Goal: Task Accomplishment & Management: Use online tool/utility

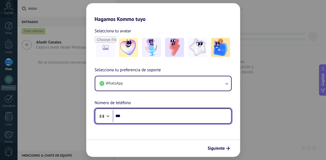
click at [146, 120] on input "***" at bounding box center [172, 116] width 118 height 12
click at [133, 114] on input "**" at bounding box center [172, 116] width 118 height 12
paste input "**********"
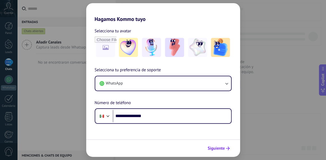
click at [215, 148] on span "Siguiente" at bounding box center [216, 149] width 17 height 4
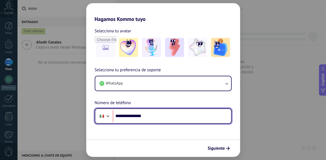
click at [125, 117] on input "**********" at bounding box center [172, 116] width 118 height 12
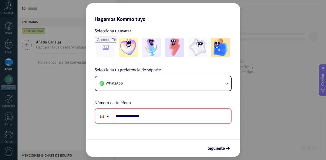
click at [199, 140] on div "Siguiente" at bounding box center [163, 147] width 154 height 17
click at [208, 147] on span "Siguiente" at bounding box center [216, 149] width 17 height 4
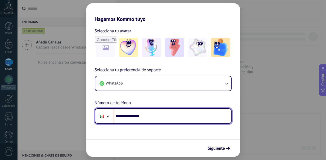
click at [122, 118] on input "**********" at bounding box center [172, 116] width 118 height 12
type input "**********"
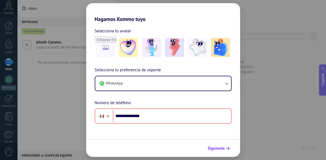
click at [216, 144] on div "Siguiente" at bounding box center [218, 148] width 27 height 9
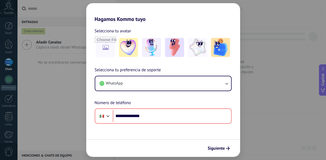
click at [271, 117] on div "**********" at bounding box center [163, 80] width 326 height 160
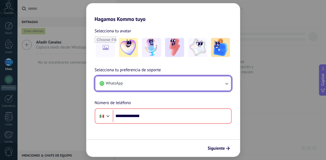
click at [205, 90] on button "WhatsApp" at bounding box center [163, 83] width 136 height 14
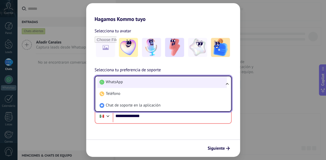
click at [182, 84] on li "WhatsApp" at bounding box center [161, 82] width 129 height 12
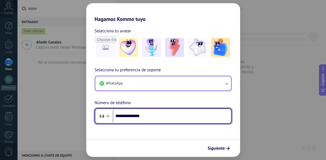
click at [156, 118] on input "**********" at bounding box center [172, 116] width 118 height 12
type input "**"
type input "**********"
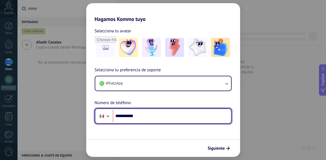
click at [162, 114] on input "**********" at bounding box center [172, 116] width 118 height 12
type input "**********"
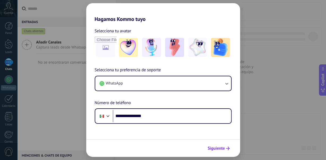
click at [229, 150] on icon "submit" at bounding box center [228, 149] width 4 height 4
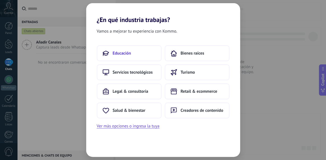
click at [137, 50] on button "Educación" at bounding box center [129, 53] width 65 height 16
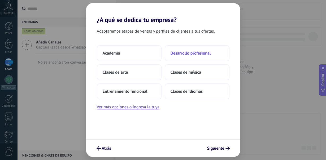
click at [170, 55] on button "Desarrollo profesional" at bounding box center [197, 53] width 65 height 16
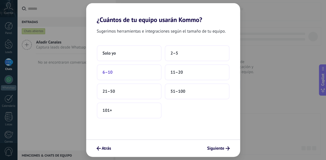
click at [143, 70] on button "6–10" at bounding box center [129, 72] width 65 height 16
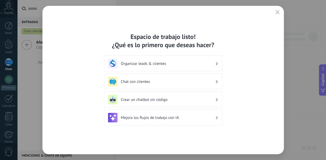
click at [195, 55] on div "Espacio de trabajo listo! ¿Qué es lo primero que deseas hacer? Organizar leads …" at bounding box center [163, 80] width 118 height 95
click at [191, 59] on div "Organizar leads & clientes" at bounding box center [163, 64] width 110 height 10
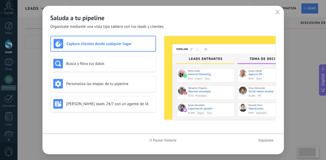
click at [189, 82] on img at bounding box center [219, 78] width 111 height 84
click at [278, 16] on button "button" at bounding box center [277, 12] width 7 height 7
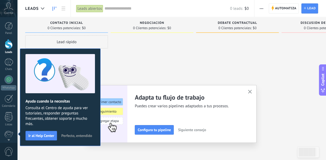
click at [71, 134] on span "Perfecto, entendido" at bounding box center [76, 136] width 31 height 4
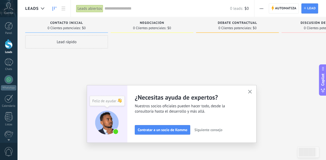
click at [250, 92] on use "button" at bounding box center [250, 92] width 4 height 4
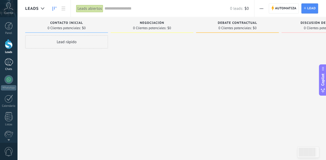
click at [8, 65] on div at bounding box center [9, 62] width 8 height 8
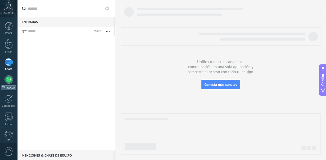
click at [7, 83] on div at bounding box center [9, 79] width 8 height 8
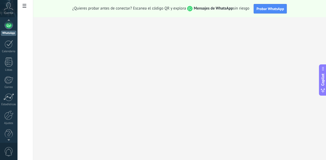
scroll to position [60, 0]
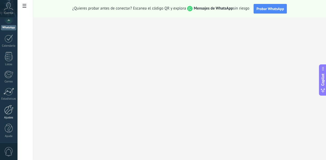
click at [7, 110] on div at bounding box center [8, 110] width 9 height 10
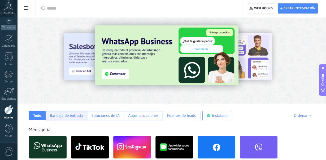
click at [76, 118] on div "Bandeja de entrada" at bounding box center [66, 115] width 33 height 5
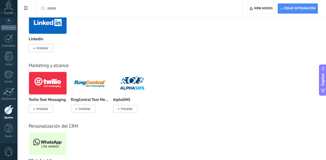
scroll to position [381, 0]
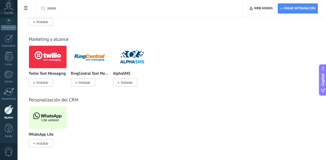
click at [39, 139] on div "WhatsApp Lite Instalar" at bounding box center [48, 139] width 38 height 14
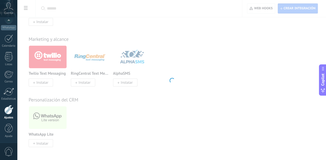
click at [39, 143] on div at bounding box center [171, 80] width 309 height 160
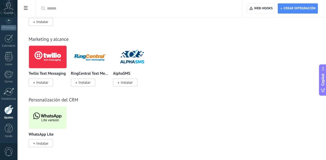
click at [39, 141] on span "Instalar" at bounding box center [42, 143] width 12 height 5
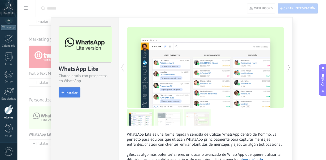
click at [76, 93] on span "Instalar" at bounding box center [71, 93] width 12 height 4
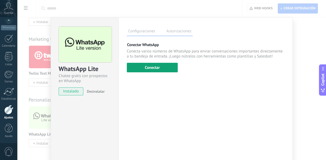
click at [152, 67] on button "Conectar" at bounding box center [152, 68] width 51 height 10
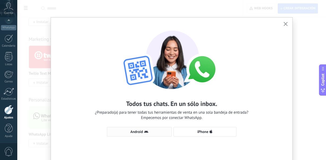
click at [168, 133] on span "Android" at bounding box center [139, 132] width 59 height 4
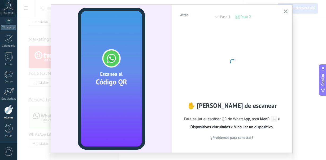
scroll to position [12, 0]
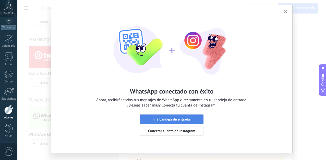
click at [171, 118] on span "Ir a bandeja de entrada" at bounding box center [171, 119] width 37 height 4
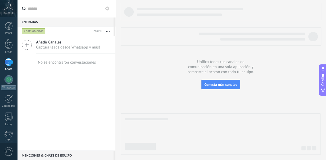
click at [45, 46] on span "Captura leads desde Whatsapp y más!" at bounding box center [68, 47] width 64 height 5
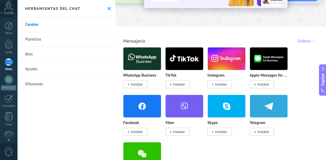
scroll to position [56, 0]
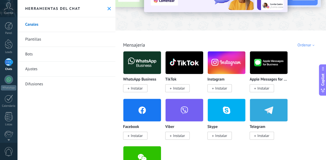
click at [112, 7] on div "Herramientas del chat" at bounding box center [66, 8] width 98 height 17
click at [109, 8] on use at bounding box center [108, 8] width 3 height 3
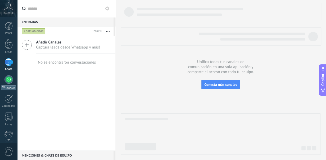
click at [8, 76] on div at bounding box center [9, 79] width 8 height 8
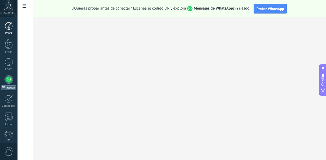
click at [7, 31] on div "Panel" at bounding box center [8, 28] width 17 height 13
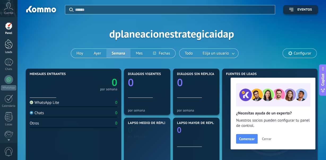
click at [11, 47] on div at bounding box center [9, 44] width 8 height 10
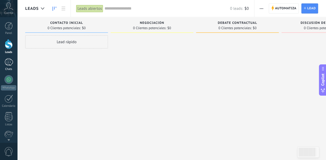
click at [4, 66] on link "Chats" at bounding box center [8, 64] width 17 height 13
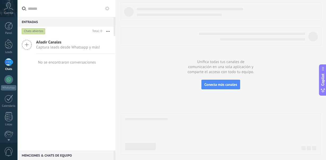
click at [40, 32] on div "Chats abiertos" at bounding box center [34, 31] width 24 height 6
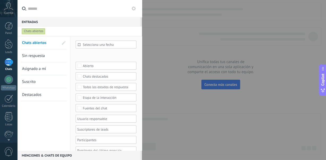
click at [49, 58] on link "Sin respuesta" at bounding box center [40, 55] width 37 height 13
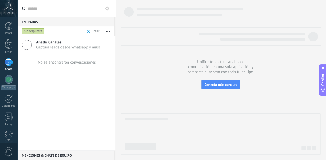
click at [30, 31] on div "Sin respuesta" at bounding box center [33, 31] width 23 height 6
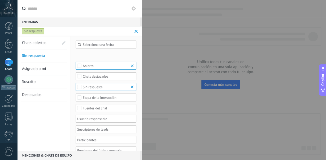
click at [33, 44] on span "Chats abiertos" at bounding box center [34, 42] width 24 height 5
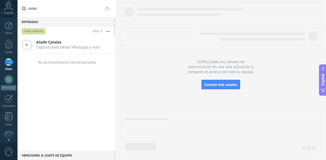
click at [108, 30] on button "button" at bounding box center [107, 32] width 11 height 10
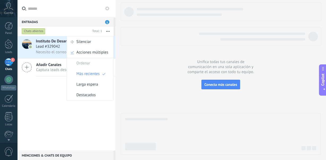
click at [63, 104] on div "Instituto De Desarrollo Y Actualización Profesional México A100 Hoy 15:59 Lead …" at bounding box center [66, 93] width 98 height 115
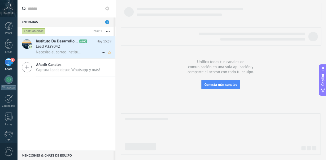
click at [61, 53] on span "Necesito el correo institucional de todos" at bounding box center [59, 52] width 46 height 5
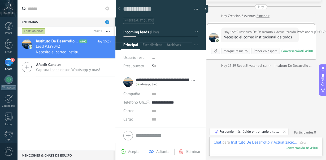
click at [118, 9] on div at bounding box center [119, 9] width 7 height 10
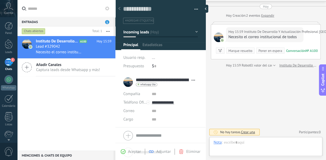
scroll to position [8, 0]
click at [76, 87] on div "Instituto De Desarrollo Y Actualización Profesional México A100 Hoy 15:59 Lead …" at bounding box center [66, 93] width 98 height 115
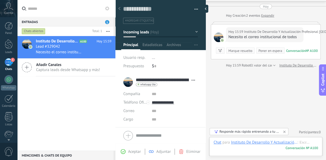
click at [8, 65] on div "1" at bounding box center [9, 62] width 8 height 8
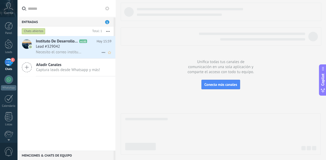
click at [71, 47] on div "Lead #329042" at bounding box center [74, 46] width 76 height 5
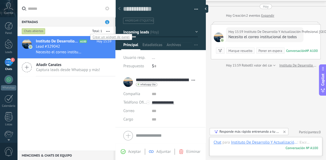
click at [100, 30] on div at bounding box center [96, 31] width 12 height 5
click at [63, 90] on div "Instituto De Desarrollo Y Actualización Profesional México A100 Hoy 15:59 Lead …" at bounding box center [66, 93] width 98 height 115
click at [102, 54] on icon at bounding box center [103, 52] width 6 height 6
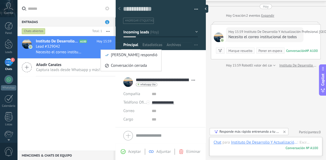
scroll to position [16, 0]
click at [64, 105] on div at bounding box center [163, 80] width 326 height 160
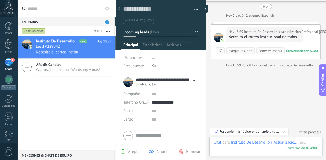
click at [296, 150] on div "100" at bounding box center [301, 148] width 33 height 5
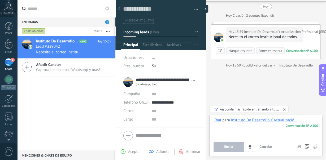
click at [252, 133] on div at bounding box center [265, 128] width 104 height 20
click at [254, 90] on div "Buscar Carga más [PERSON_NAME] Creación: 2 eventos Expandir Hoy 15:59 Instituto…" at bounding box center [265, 72] width 120 height 176
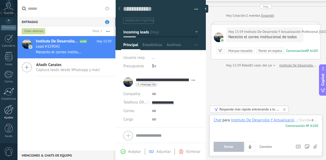
scroll to position [0, 0]
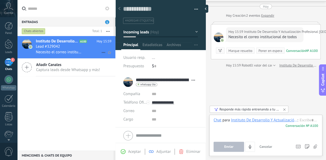
click at [78, 52] on span "Necesito el correo institucional de todos" at bounding box center [59, 52] width 46 height 5
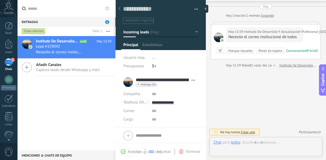
scroll to position [8, 0]
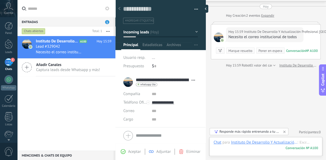
click at [65, 81] on div "Instituto De Desarrollo Y Actualización Profesional México A100 Hoy 15:59 Lead …" at bounding box center [66, 93] width 98 height 115
click at [105, 20] on div "Entradas 1" at bounding box center [65, 22] width 96 height 10
click at [6, 116] on div at bounding box center [8, 117] width 9 height 10
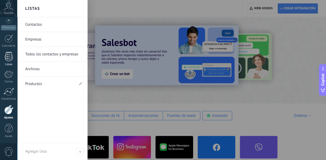
click at [5, 59] on link "Listas" at bounding box center [8, 59] width 17 height 14
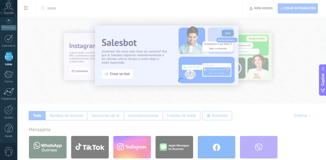
scroll to position [8, 0]
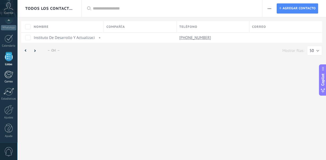
scroll to position [60, 0]
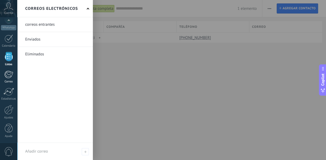
click at [7, 72] on div at bounding box center [8, 75] width 9 height 8
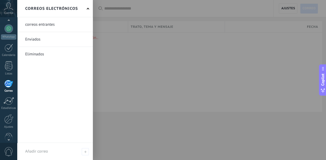
scroll to position [60, 0]
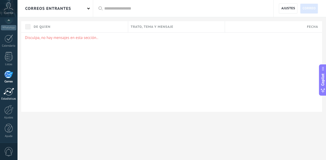
click at [8, 89] on div at bounding box center [8, 92] width 11 height 8
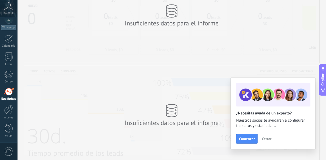
scroll to position [49, 0]
click at [9, 115] on div "Ajustes" at bounding box center [8, 112] width 17 height 15
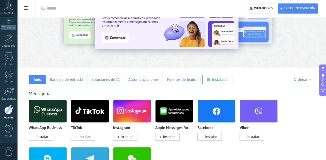
scroll to position [36, 0]
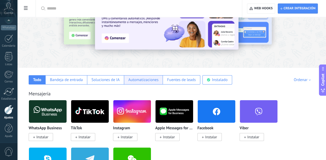
click at [144, 81] on div "Automatizaciones" at bounding box center [143, 79] width 30 height 5
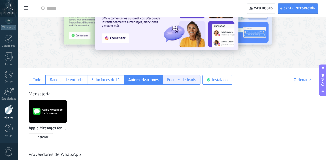
click at [177, 81] on div "Fuentes de leads" at bounding box center [181, 79] width 29 height 5
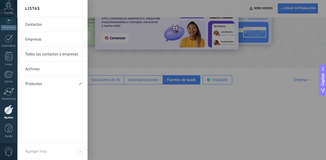
scroll to position [0, 0]
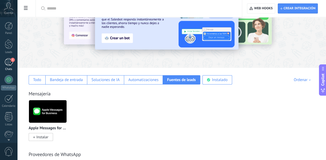
click at [5, 59] on div "1" at bounding box center [9, 62] width 8 height 8
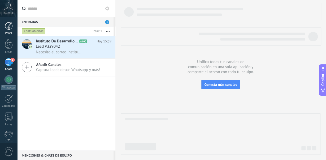
click at [9, 25] on div at bounding box center [9, 26] width 8 height 8
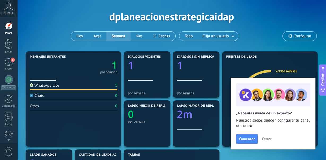
scroll to position [17, 0]
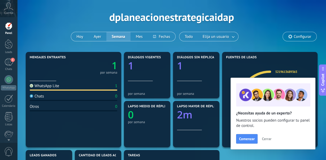
click at [262, 137] on span "Cerrar" at bounding box center [267, 139] width 10 height 4
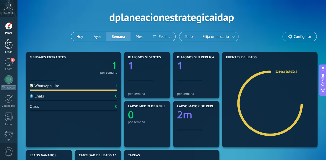
click at [9, 41] on div at bounding box center [9, 44] width 8 height 10
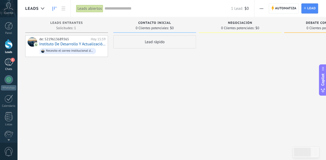
click at [8, 64] on div "1" at bounding box center [9, 62] width 8 height 8
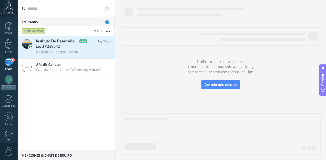
click at [10, 10] on icon at bounding box center [8, 6] width 9 height 8
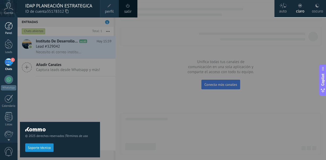
click at [9, 25] on div at bounding box center [9, 26] width 8 height 8
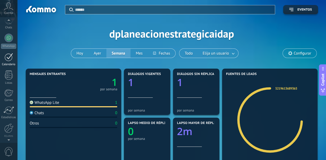
scroll to position [42, 0]
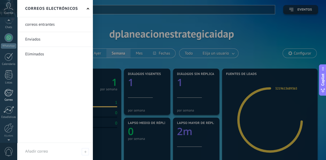
click at [8, 95] on div at bounding box center [8, 93] width 9 height 8
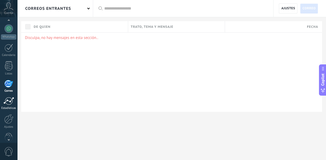
scroll to position [60, 0]
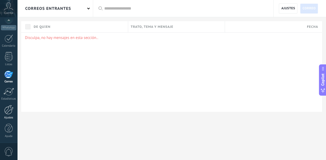
click at [8, 108] on div at bounding box center [8, 110] width 9 height 10
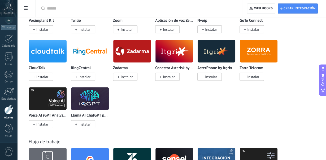
scroll to position [795, 0]
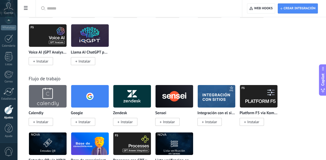
click at [8, 153] on span "0" at bounding box center [8, 151] width 9 height 9
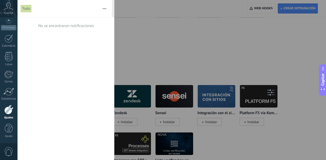
click at [8, 153] on span "0" at bounding box center [8, 151] width 9 height 9
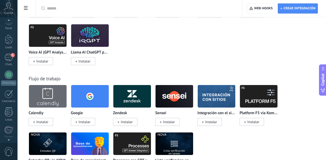
scroll to position [0, 0]
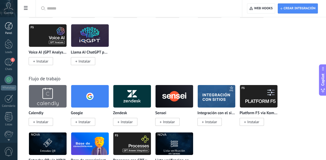
click at [11, 27] on div at bounding box center [9, 26] width 8 height 8
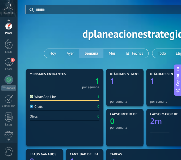
scroll to position [60, 0]
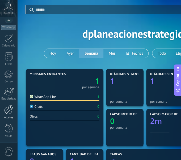
click at [7, 115] on div "Ajustes" at bounding box center [8, 112] width 17 height 15
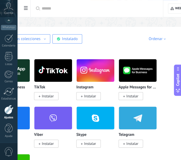
scroll to position [77, 0]
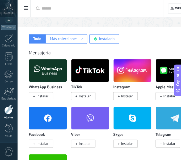
click at [45, 143] on span "Instalar" at bounding box center [42, 143] width 12 height 5
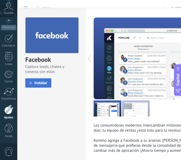
click at [44, 82] on span "Instalar" at bounding box center [40, 83] width 13 height 4
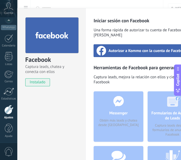
click at [125, 49] on div "Autorizar a Kommo con la cuenta de Facebook" at bounding box center [141, 50] width 96 height 13
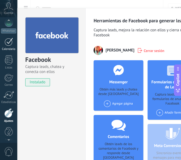
scroll to position [0, 0]
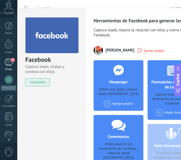
click at [8, 59] on div "2" at bounding box center [9, 62] width 8 height 8
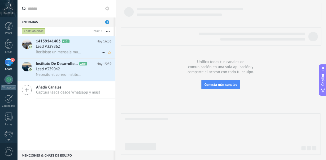
click at [53, 47] on span "Lead #329862" at bounding box center [48, 46] width 24 height 5
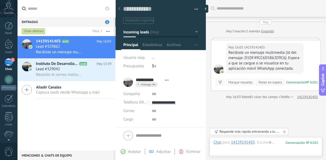
scroll to position [17, 0]
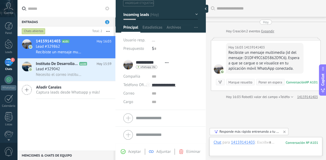
click at [169, 16] on button "Incoming leads" at bounding box center [160, 15] width 74 height 10
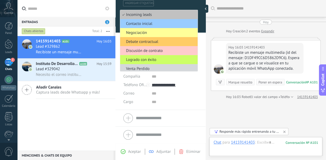
click at [86, 17] on input "text" at bounding box center [69, 8] width 83 height 17
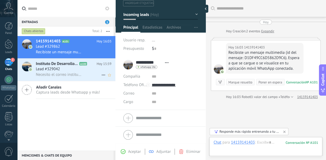
click at [46, 66] on span "Instituto De Desarrollo Y Actualización Profesional [GEOGRAPHIC_DATA]" at bounding box center [57, 63] width 42 height 5
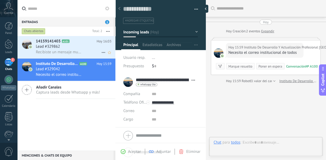
scroll to position [16, 0]
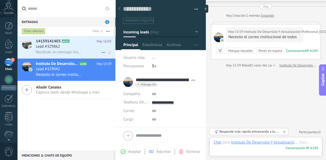
click at [68, 48] on div "Lead #329862" at bounding box center [74, 46] width 76 height 5
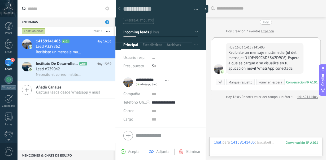
scroll to position [17, 0]
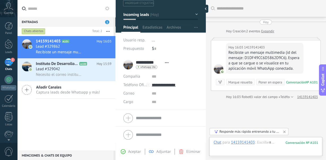
click at [84, 124] on div "14159141403 A101 Hoy 16:03 Lead #329862 Recibiste un mensaje multimedia (id del…" at bounding box center [66, 93] width 98 height 115
click at [190, 73] on input "text" at bounding box center [175, 76] width 46 height 8
click at [6, 106] on div "Calendario" at bounding box center [8, 105] width 15 height 3
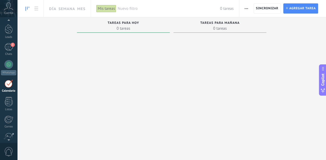
scroll to position [60, 0]
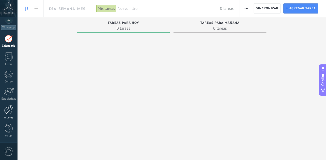
click at [10, 107] on div at bounding box center [8, 110] width 9 height 10
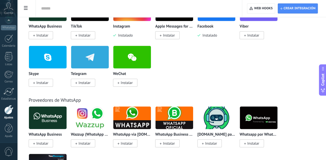
scroll to position [223, 0]
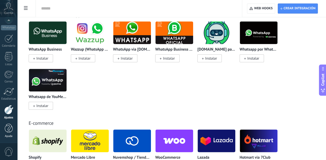
click at [5, 130] on link "Ayuda" at bounding box center [8, 131] width 17 height 14
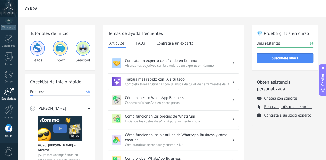
click at [11, 90] on div at bounding box center [8, 92] width 11 height 8
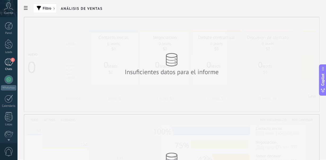
click at [11, 64] on div "2" at bounding box center [9, 62] width 8 height 8
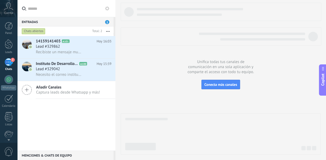
click at [108, 7] on use at bounding box center [107, 8] width 4 height 4
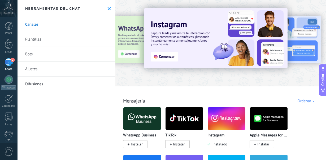
click at [33, 67] on link "Ajustes" at bounding box center [66, 69] width 98 height 15
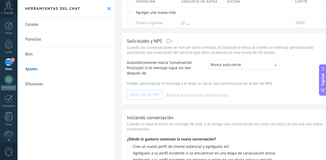
scroll to position [166, 0]
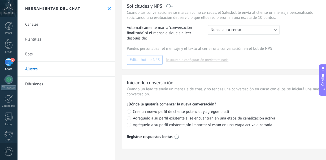
click at [11, 10] on icon at bounding box center [8, 6] width 9 height 8
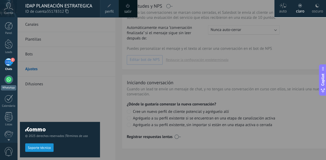
click at [7, 76] on div at bounding box center [9, 79] width 8 height 8
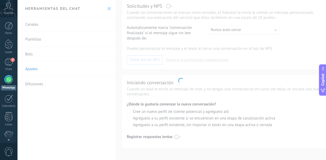
scroll to position [166, 0]
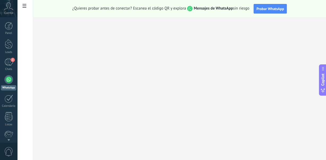
click at [28, 10] on span at bounding box center [24, 6] width 9 height 10
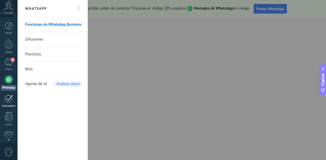
click at [12, 100] on div at bounding box center [9, 99] width 8 height 8
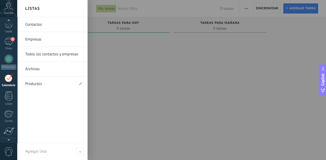
scroll to position [21, 0]
click at [8, 96] on div at bounding box center [9, 95] width 8 height 9
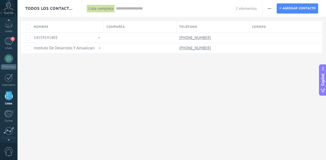
scroll to position [33, 0]
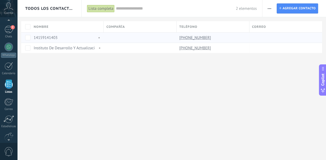
click at [75, 35] on div "14159141403" at bounding box center [66, 38] width 70 height 10
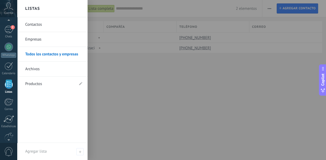
scroll to position [54, 0]
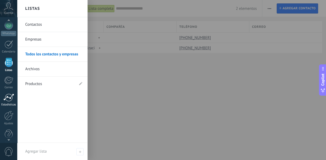
click at [7, 102] on div "Estadísticas" at bounding box center [8, 100] width 17 height 13
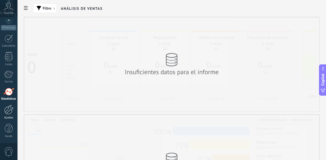
click at [7, 107] on div at bounding box center [8, 110] width 9 height 10
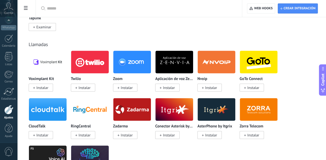
scroll to position [604, 0]
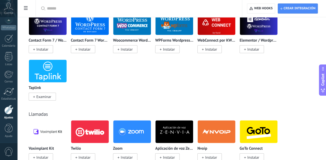
click at [26, 8] on use at bounding box center [26, 8] width 4 height 4
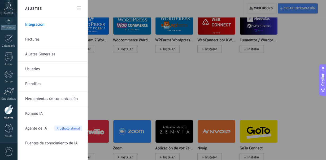
click at [50, 53] on link "Ajustes Generales" at bounding box center [53, 54] width 57 height 15
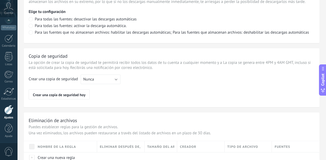
scroll to position [424, 0]
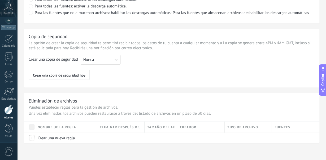
click at [94, 58] on button "Nunca" at bounding box center [101, 60] width 40 height 10
click at [91, 69] on span "Cada semana" at bounding box center [97, 68] width 41 height 5
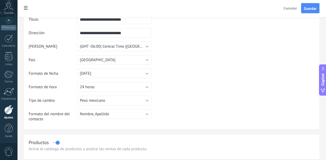
scroll to position [0, 0]
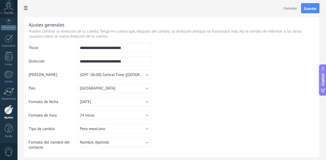
click at [25, 8] on icon at bounding box center [26, 8] width 4 height 4
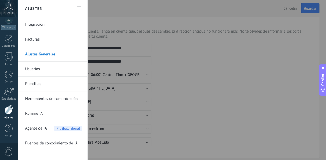
click at [48, 67] on link "Usuarios" at bounding box center [53, 69] width 57 height 15
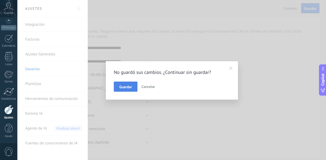
click at [125, 85] on button "Guardar" at bounding box center [126, 87] width 24 height 10
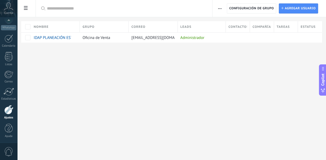
scroll to position [60, 0]
click at [315, 11] on span "Agregar usuario" at bounding box center [299, 9] width 31 height 10
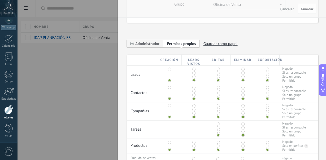
scroll to position [62, 0]
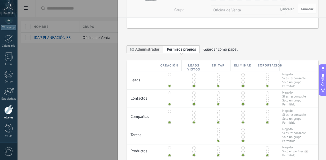
click at [169, 76] on span at bounding box center [169, 74] width 3 height 3
click at [169, 86] on span at bounding box center [169, 85] width 3 height 3
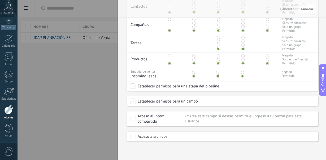
scroll to position [0, 0]
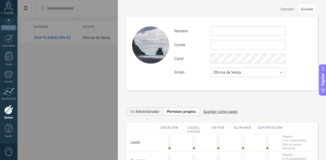
click at [222, 73] on span "Oficina de Venta" at bounding box center [227, 72] width 28 height 5
click at [215, 82] on span "Usuarios libres" at bounding box center [245, 81] width 76 height 5
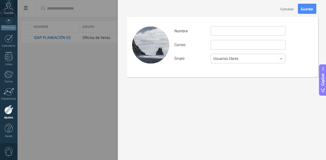
click at [228, 57] on span "Usuarios libres" at bounding box center [225, 58] width 25 height 5
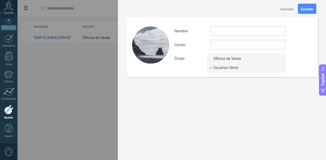
click at [225, 58] on span "Oficina de Venta" at bounding box center [245, 58] width 76 height 5
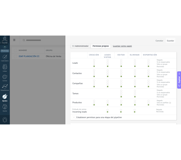
scroll to position [93, 0]
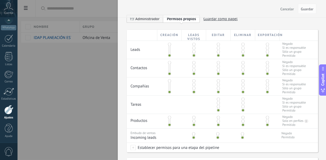
click at [193, 47] on span at bounding box center [193, 47] width 3 height 3
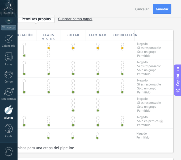
type textarea "**********"
click at [89, 25] on div "**********" at bounding box center [36, 20] width 111 height 11
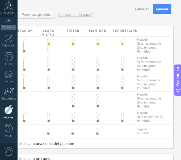
scroll to position [98, 0]
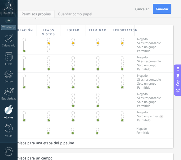
click at [98, 38] on span at bounding box center [97, 39] width 3 height 3
click at [122, 38] on span at bounding box center [121, 39] width 3 height 3
click at [48, 62] on span at bounding box center [48, 61] width 3 height 3
click at [98, 56] on div at bounding box center [97, 60] width 24 height 12
click at [98, 57] on span at bounding box center [97, 57] width 3 height 3
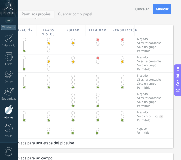
click at [123, 59] on div at bounding box center [122, 60] width 24 height 12
click at [122, 59] on span at bounding box center [121, 57] width 3 height 3
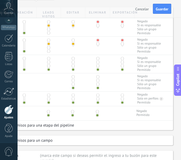
scroll to position [116, 0]
click at [48, 62] on span at bounding box center [48, 61] width 3 height 3
click at [99, 57] on div at bounding box center [97, 61] width 24 height 12
click at [98, 58] on span at bounding box center [97, 57] width 3 height 3
click at [123, 60] on div at bounding box center [122, 61] width 24 height 12
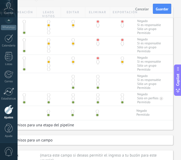
click at [121, 60] on div at bounding box center [122, 61] width 24 height 12
click at [122, 58] on span at bounding box center [121, 57] width 3 height 3
click at [72, 81] on span at bounding box center [72, 79] width 3 height 3
click at [49, 113] on span at bounding box center [48, 110] width 3 height 3
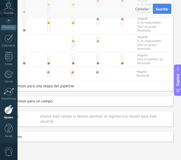
click at [162, 10] on span "Guardar" at bounding box center [161, 9] width 12 height 4
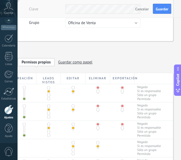
scroll to position [0, 0]
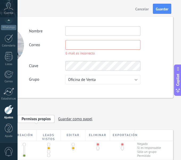
click at [96, 34] on input "text" at bounding box center [102, 31] width 75 height 10
click at [100, 30] on input "**********" at bounding box center [102, 31] width 75 height 10
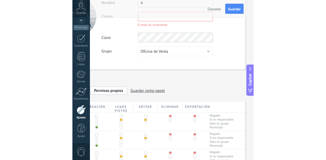
scroll to position [102, 0]
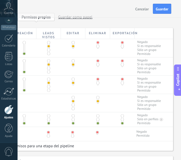
type input "*"
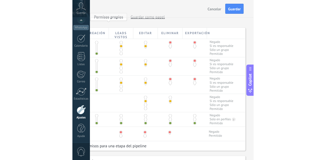
scroll to position [60, 0]
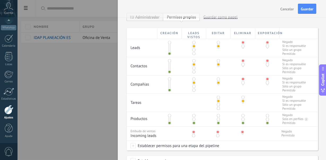
click at [58, 66] on div at bounding box center [163, 80] width 326 height 160
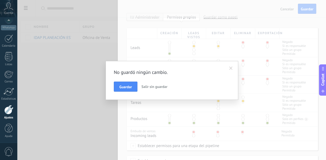
click at [58, 66] on div "No guardó ningún cambio. Guardar Salir sin guardar" at bounding box center [171, 80] width 309 height 160
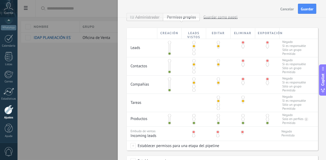
scroll to position [0, 0]
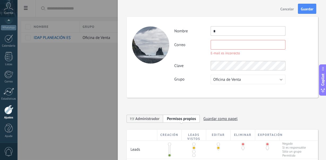
click at [241, 32] on input "*" at bounding box center [247, 31] width 75 height 10
click at [146, 120] on span "Administrador" at bounding box center [147, 118] width 24 height 5
click at [240, 33] on input "*" at bounding box center [247, 31] width 75 height 10
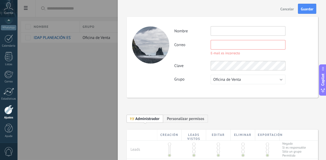
click at [292, 6] on button "Cancelar" at bounding box center [287, 9] width 18 height 8
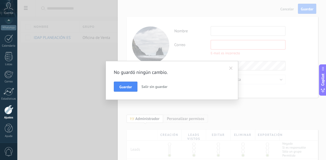
click at [146, 90] on button "Salir sin guardar" at bounding box center [154, 87] width 30 height 10
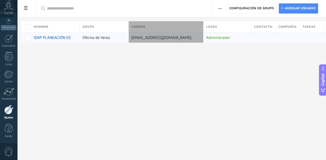
drag, startPoint x: 178, startPoint y: 25, endPoint x: 204, endPoint y: 33, distance: 27.1
click at [204, 33] on div "Nombre Grupo Correo Leads Contactos Compañías Tareas Estatus IDAP PLANEACIÓN ES…" at bounding box center [186, 31] width 330 height 21
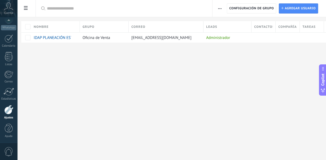
click at [122, 61] on div "Ajustes Integración Facturas Ajustes Generales Usuarios Plantillas Herramientas…" at bounding box center [171, 80] width 309 height 160
click at [282, 106] on div "Ajustes Integración Facturas Ajustes Generales Usuarios Plantillas Herramientas…" at bounding box center [171, 80] width 309 height 160
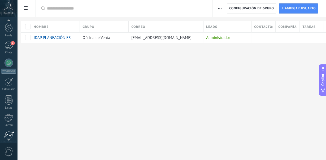
scroll to position [15, 0]
click at [9, 53] on div "Chats" at bounding box center [8, 53] width 15 height 3
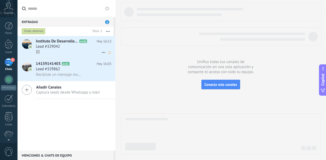
click at [58, 53] on div "🖼" at bounding box center [74, 52] width 76 height 6
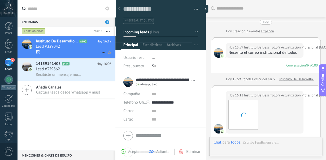
scroll to position [82, 0]
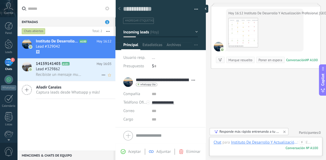
click at [55, 73] on span "Recibiste un mensaje multimedia (id del mensaje: D1DF49CC6D5862D9C6). Espera a …" at bounding box center [59, 74] width 46 height 5
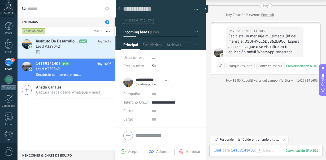
scroll to position [15, 0]
click at [161, 46] on span "Estadísticas" at bounding box center [152, 46] width 20 height 8
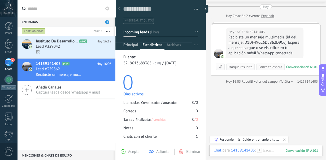
click at [137, 46] on span "Principal" at bounding box center [130, 46] width 15 height 8
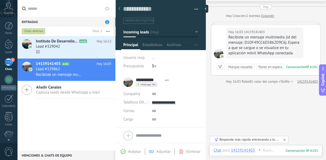
click at [175, 34] on button "Incoming leads" at bounding box center [160, 32] width 74 height 10
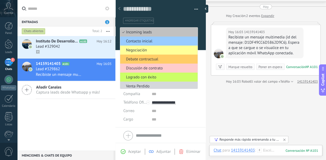
click at [93, 109] on div "Instituto De Desarrollo Y Actualización Profesional México A100 Hoy 16:12 Lead …" at bounding box center [66, 93] width 98 height 115
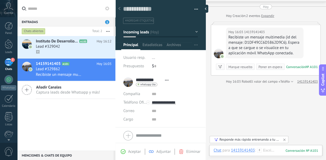
click at [14, 62] on link "2 Chats" at bounding box center [8, 64] width 17 height 13
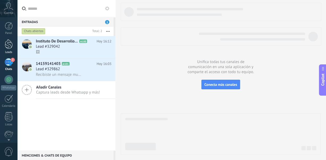
click at [10, 46] on div at bounding box center [9, 44] width 8 height 10
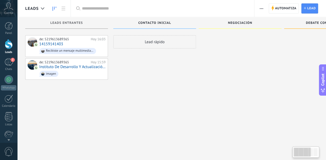
scroll to position [8, 0]
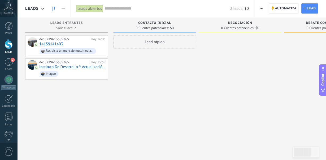
click at [6, 75] on div "Panel Leads 2 Chats WhatsApp Clientes" at bounding box center [8, 113] width 17 height 182
click at [8, 80] on div at bounding box center [9, 79] width 8 height 8
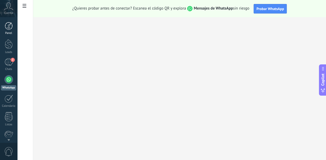
click at [10, 26] on div at bounding box center [9, 26] width 8 height 8
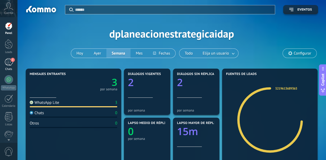
click at [13, 62] on link "2 Chats" at bounding box center [8, 64] width 17 height 13
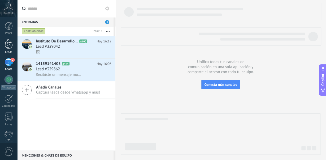
click at [9, 43] on div at bounding box center [9, 44] width 8 height 10
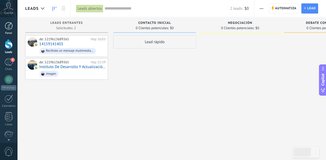
click at [6, 23] on div at bounding box center [9, 26] width 8 height 8
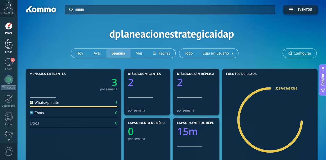
click at [11, 43] on div at bounding box center [9, 44] width 8 height 10
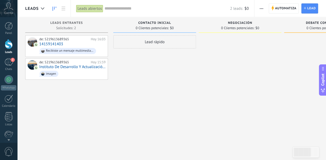
click at [245, 111] on div at bounding box center [240, 80] width 83 height 91
click at [10, 62] on div "2" at bounding box center [9, 62] width 8 height 8
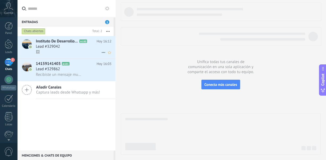
click at [52, 48] on span "Lead #329042" at bounding box center [48, 46] width 24 height 5
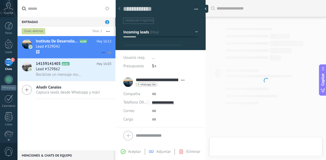
scroll to position [8, 0]
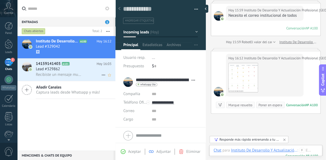
click at [64, 68] on div "Lead #329862" at bounding box center [74, 69] width 76 height 5
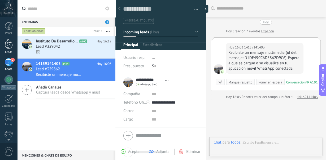
scroll to position [28, 0]
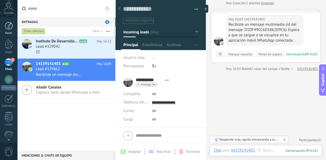
click at [12, 29] on div at bounding box center [9, 26] width 8 height 8
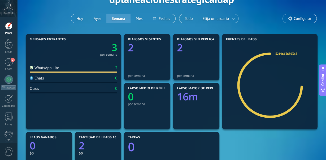
scroll to position [36, 0]
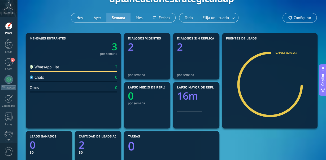
click at [55, 80] on div "Chats 0" at bounding box center [73, 78] width 87 height 7
click at [35, 88] on div "Otros" at bounding box center [34, 87] width 9 height 5
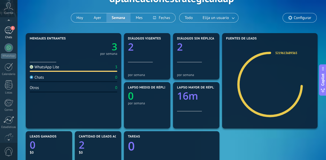
scroll to position [0, 0]
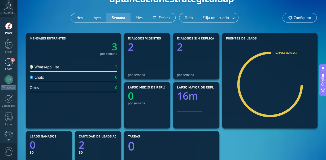
click at [9, 62] on div "2" at bounding box center [9, 62] width 8 height 8
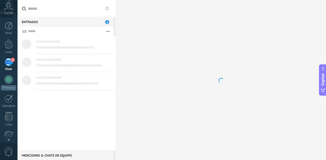
scroll to position [8, 0]
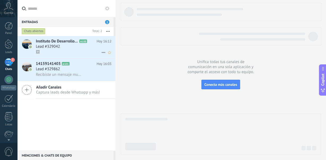
click at [77, 48] on div "Lead #329042" at bounding box center [74, 46] width 76 height 5
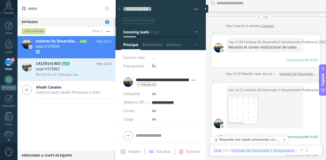
scroll to position [6, 0]
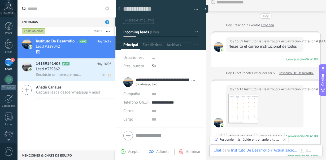
click at [81, 72] on span "Recibiste un mensaje multimedia (id del mensaje: D1DF49CC6D5862D9C6). Espera a …" at bounding box center [59, 74] width 46 height 5
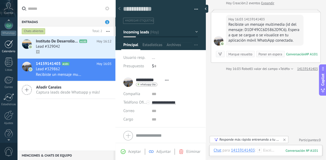
scroll to position [60, 0]
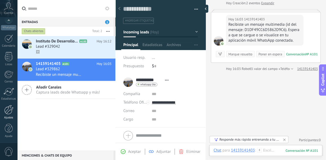
click at [7, 116] on div "Ajustes" at bounding box center [8, 117] width 15 height 3
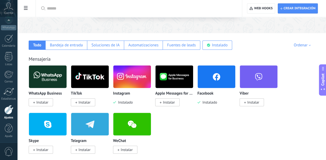
scroll to position [72, 0]
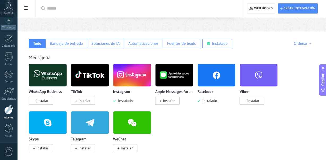
click at [124, 70] on img at bounding box center [132, 75] width 38 height 26
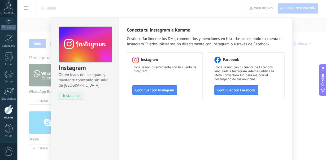
click at [301, 35] on div "Instagram Obtén leads de Instagram y mantente conectado sin salir de Kommo inst…" at bounding box center [171, 80] width 309 height 160
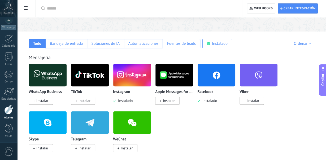
click at [7, 117] on div "Ajustes" at bounding box center [8, 117] width 15 height 3
click at [12, 95] on div at bounding box center [8, 92] width 11 height 8
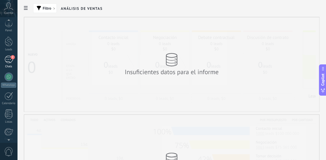
click at [10, 62] on div "2" at bounding box center [9, 60] width 8 height 8
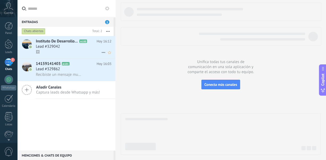
click at [53, 55] on div "Instituto De Desarrollo Y Actualización Profesional México A100 Hoy 16:12 Lead …" at bounding box center [76, 47] width 80 height 22
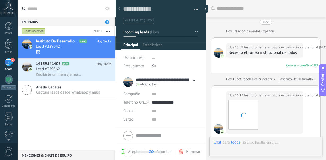
scroll to position [82, 0]
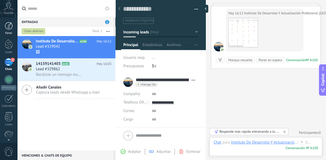
click at [1, 25] on link "Panel" at bounding box center [8, 28] width 17 height 13
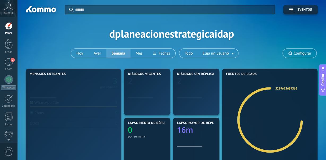
scroll to position [8, 0]
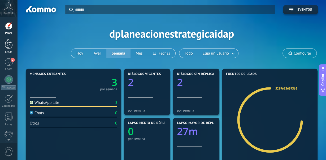
click at [8, 44] on div at bounding box center [9, 44] width 8 height 10
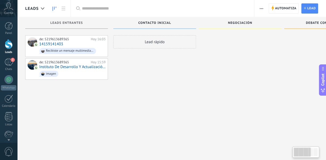
scroll to position [8, 0]
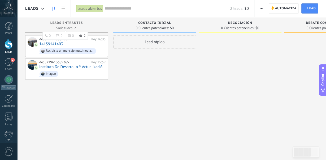
click at [71, 25] on div "Leads Entrantes" at bounding box center [66, 23] width 77 height 5
click at [37, 9] on span "Leads" at bounding box center [32, 8] width 14 height 5
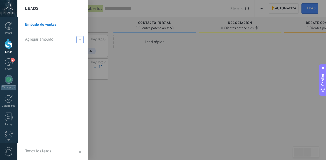
click at [39, 37] on span "Agregar embudo" at bounding box center [39, 39] width 28 height 5
click at [120, 55] on div at bounding box center [180, 80] width 326 height 160
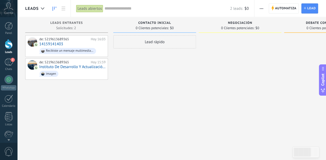
click at [148, 23] on span "Contacto inicial" at bounding box center [154, 23] width 33 height 4
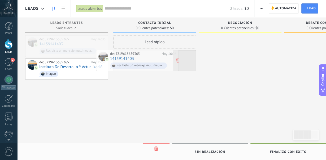
drag, startPoint x: 81, startPoint y: 40, endPoint x: 153, endPoint y: 54, distance: 72.7
click at [153, 54] on div "Leads Leads abiertos Aplicar 2 leads: $0 Leads abiertos Mis leads Leads ganados…" at bounding box center [171, 84] width 309 height 169
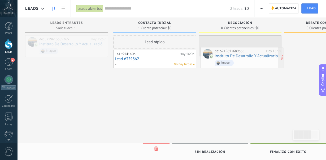
drag, startPoint x: 90, startPoint y: 49, endPoint x: 264, endPoint y: 61, distance: 175.1
click at [264, 61] on div "Leads Leads abiertos Aplicar 2 leads: $0 Leads abiertos Mis leads Leads ganados…" at bounding box center [171, 84] width 309 height 169
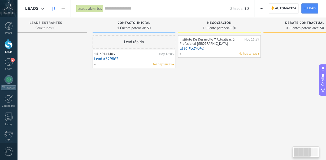
scroll to position [0, 0]
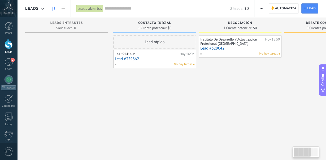
click at [71, 39] on div at bounding box center [66, 80] width 83 height 91
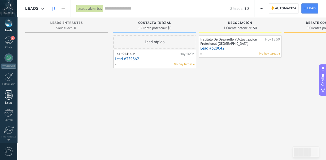
scroll to position [60, 0]
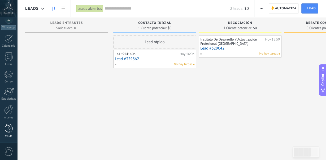
click at [8, 130] on div at bounding box center [9, 128] width 8 height 9
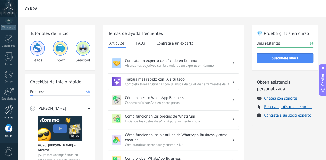
click at [7, 110] on div at bounding box center [8, 110] width 9 height 10
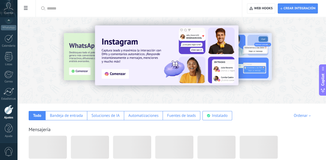
scroll to position [60, 0]
click at [27, 14] on div "Aplicar Aplicar Restablecer Crear integración Web hooks 0" at bounding box center [171, 8] width 309 height 17
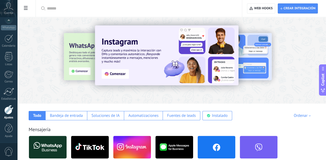
click at [25, 5] on span at bounding box center [25, 8] width 9 height 10
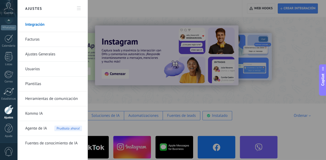
click at [42, 71] on link "Usuarios" at bounding box center [53, 69] width 57 height 15
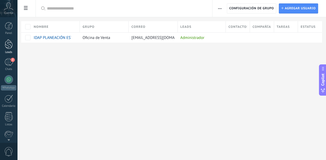
click at [10, 43] on div at bounding box center [9, 44] width 8 height 10
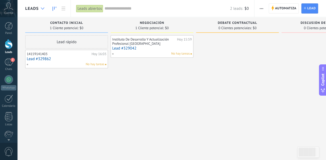
click at [45, 10] on div at bounding box center [42, 8] width 9 height 10
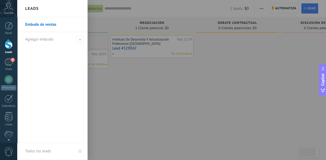
click at [136, 97] on div at bounding box center [180, 80] width 326 height 160
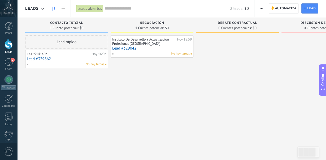
click at [57, 58] on link "Lead #329862" at bounding box center [67, 59] width 80 height 5
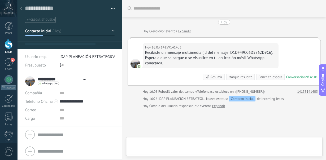
type textarea "**********"
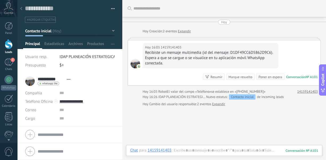
scroll to position [39, 0]
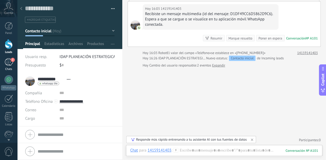
click at [11, 63] on div "2" at bounding box center [9, 62] width 8 height 8
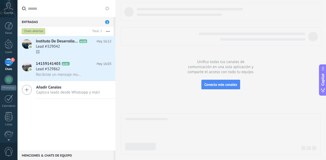
scroll to position [60, 0]
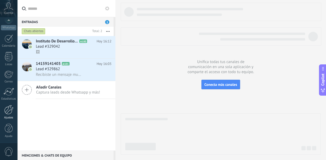
click at [9, 107] on div at bounding box center [8, 110] width 9 height 10
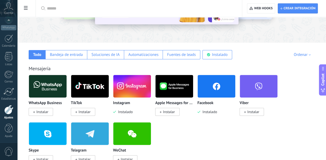
scroll to position [61, 0]
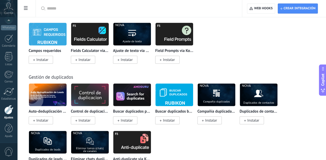
scroll to position [2311, 0]
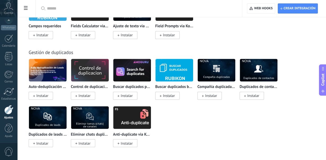
click at [82, 7] on input "text" at bounding box center [140, 9] width 187 height 6
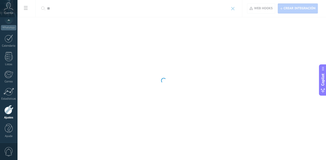
scroll to position [0, 0]
type input "**********"
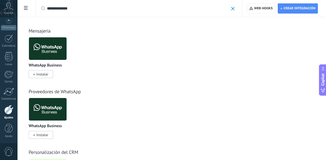
scroll to position [52, 0]
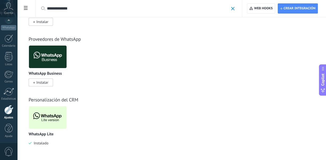
drag, startPoint x: 55, startPoint y: 112, endPoint x: 59, endPoint y: 115, distance: 5.3
click at [59, 115] on img at bounding box center [48, 118] width 38 height 26
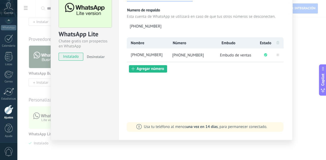
scroll to position [0, 0]
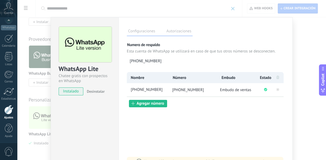
click at [297, 50] on div "WhatsApp Lite Chatee gratis con prospectos en WhatsApp instalado Desinstalar Co…" at bounding box center [171, 80] width 309 height 160
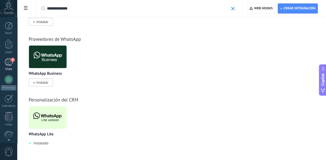
click at [7, 64] on div "2" at bounding box center [9, 62] width 8 height 8
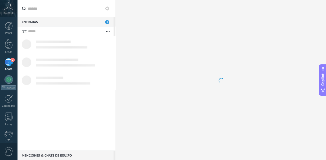
scroll to position [8, 0]
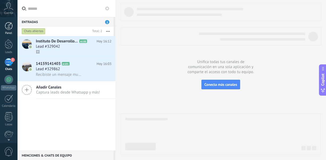
click at [5, 32] on div "Panel" at bounding box center [8, 28] width 17 height 13
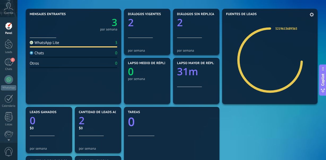
scroll to position [169, 0]
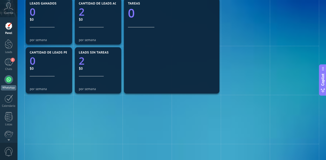
click at [3, 83] on link "WhatsApp" at bounding box center [8, 82] width 17 height 15
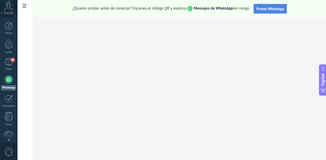
click at [271, 7] on span "Probar WhatsApp" at bounding box center [270, 8] width 28 height 5
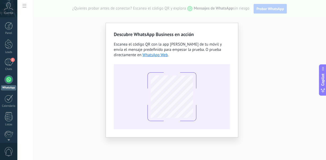
click at [231, 58] on div "Descubre WhatsApp Business en acción Escanea el código QR con la app de cámara …" at bounding box center [172, 80] width 133 height 115
click at [252, 58] on div "Descubre WhatsApp Business en acción Escanea el código QR con la app de cámara …" at bounding box center [171, 80] width 309 height 160
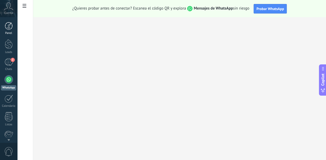
click at [10, 23] on div at bounding box center [9, 26] width 8 height 8
